Goal: Task Accomplishment & Management: Manage account settings

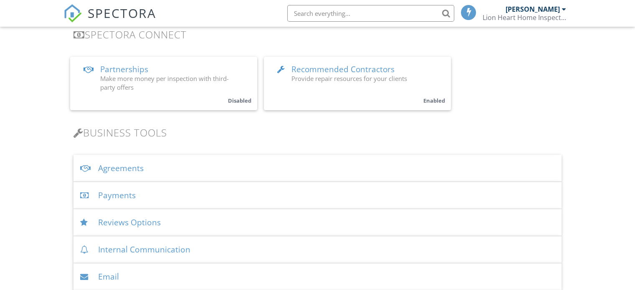
scroll to position [181, 0]
click at [114, 190] on div "Payments" at bounding box center [317, 195] width 488 height 27
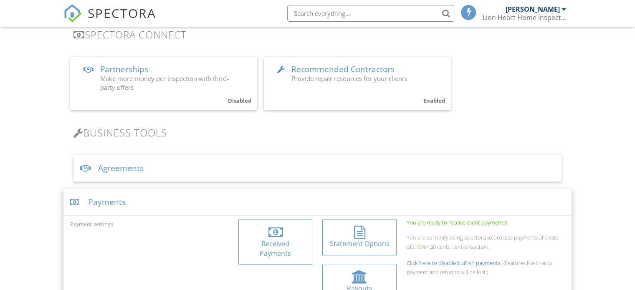
click at [274, 235] on div at bounding box center [275, 232] width 14 height 13
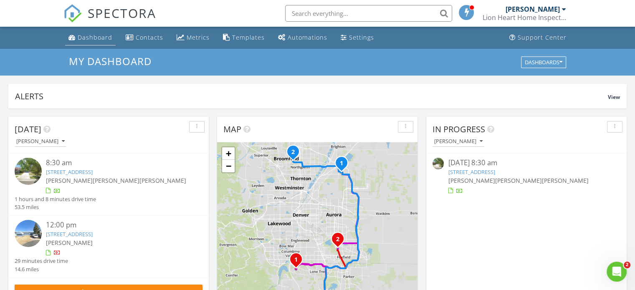
click at [97, 39] on div "Dashboard" at bounding box center [95, 37] width 35 height 8
